Goal: Task Accomplishment & Management: Manage account settings

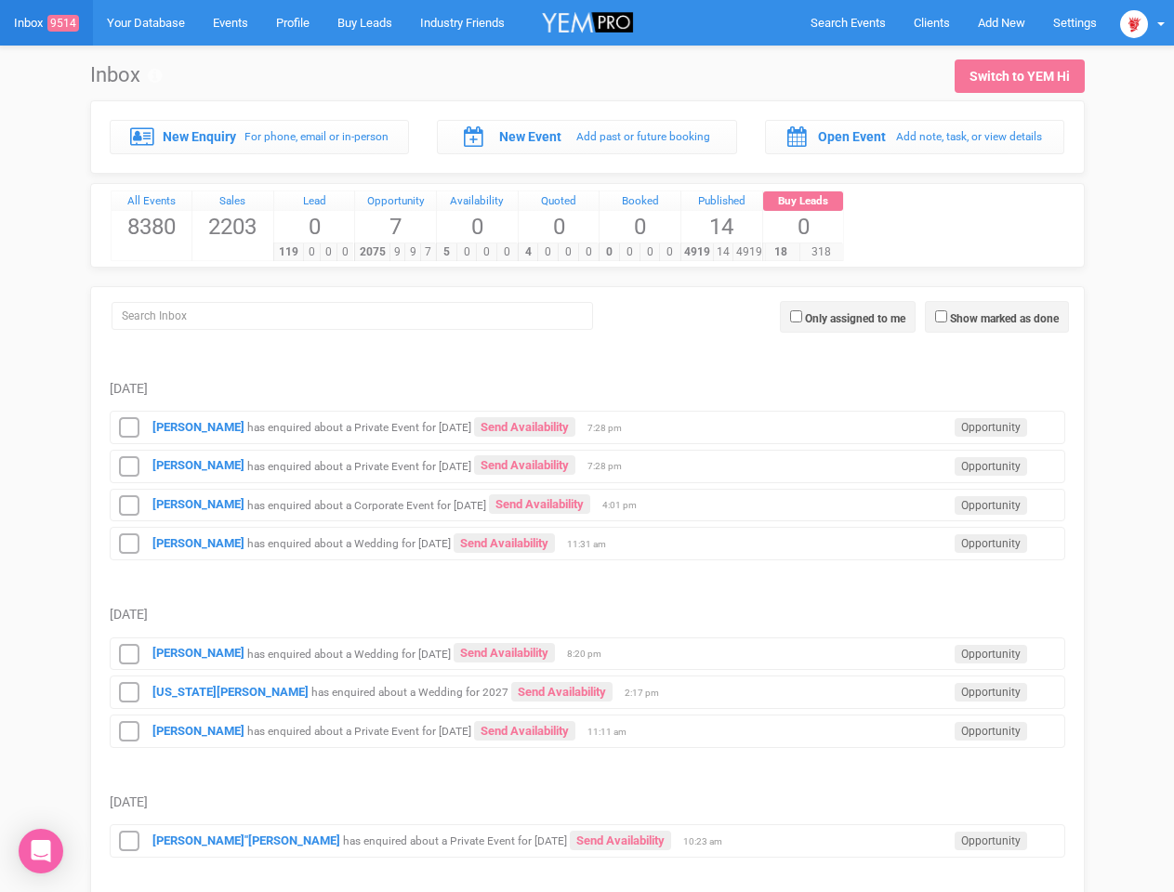
click at [586, 446] on td "[PERSON_NAME] has enquired about a Private Event for [DATE] Send Availability O…" at bounding box center [587, 463] width 955 height 39
click at [848, 22] on span "Search Events" at bounding box center [847, 23] width 75 height 14
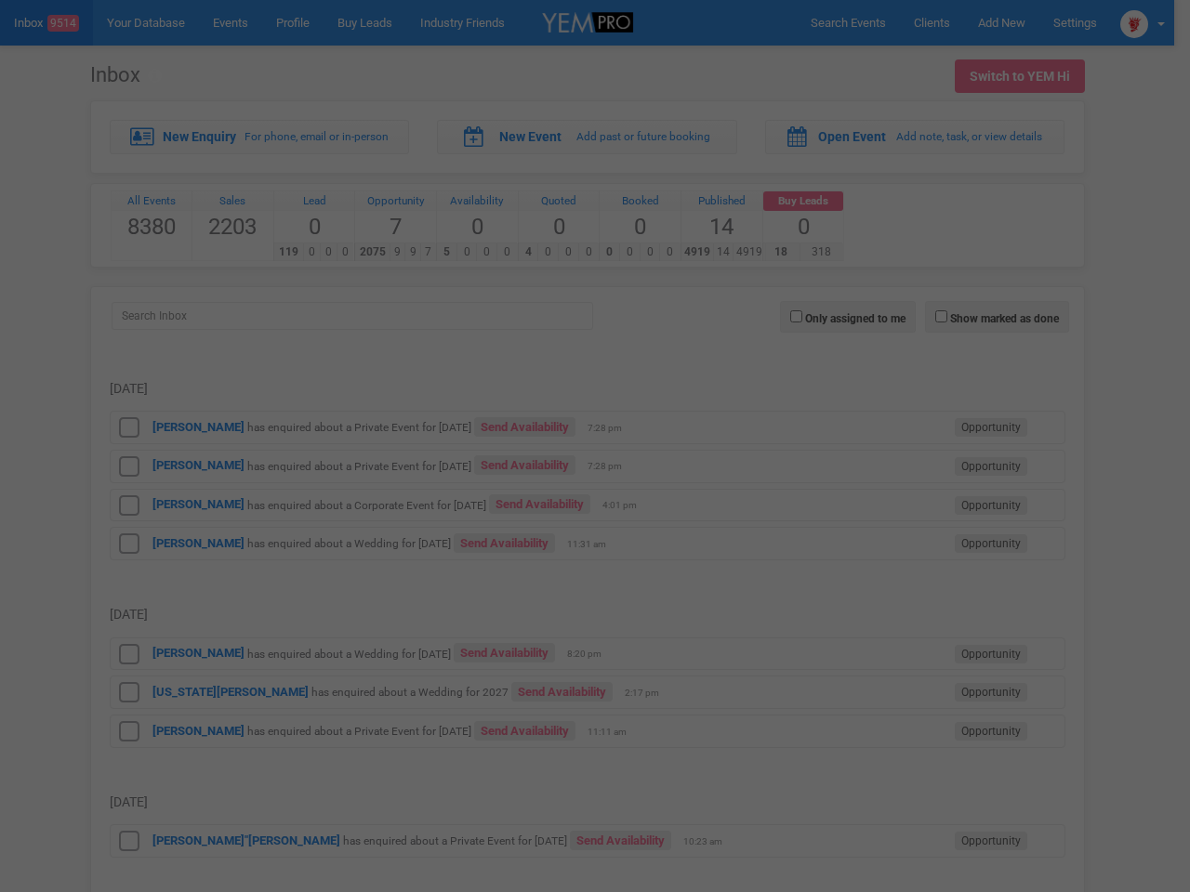
click at [1142, 22] on div at bounding box center [595, 446] width 1190 height 892
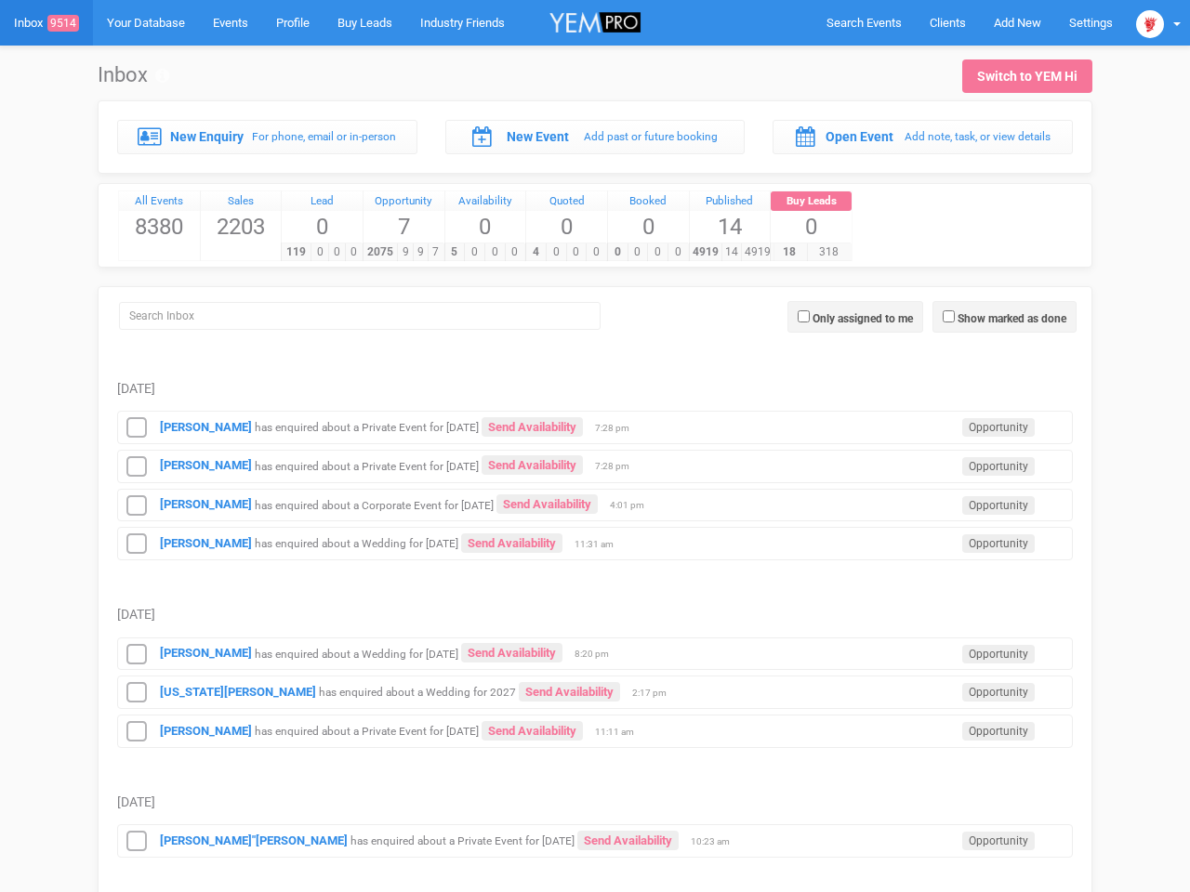
click at [848, 317] on label "Only assigned to me" at bounding box center [862, 318] width 100 height 17
click at [809, 317] on input "Only assigned to me" at bounding box center [803, 316] width 12 height 12
checkbox input "true"
